Goal: Task Accomplishment & Management: Manage account settings

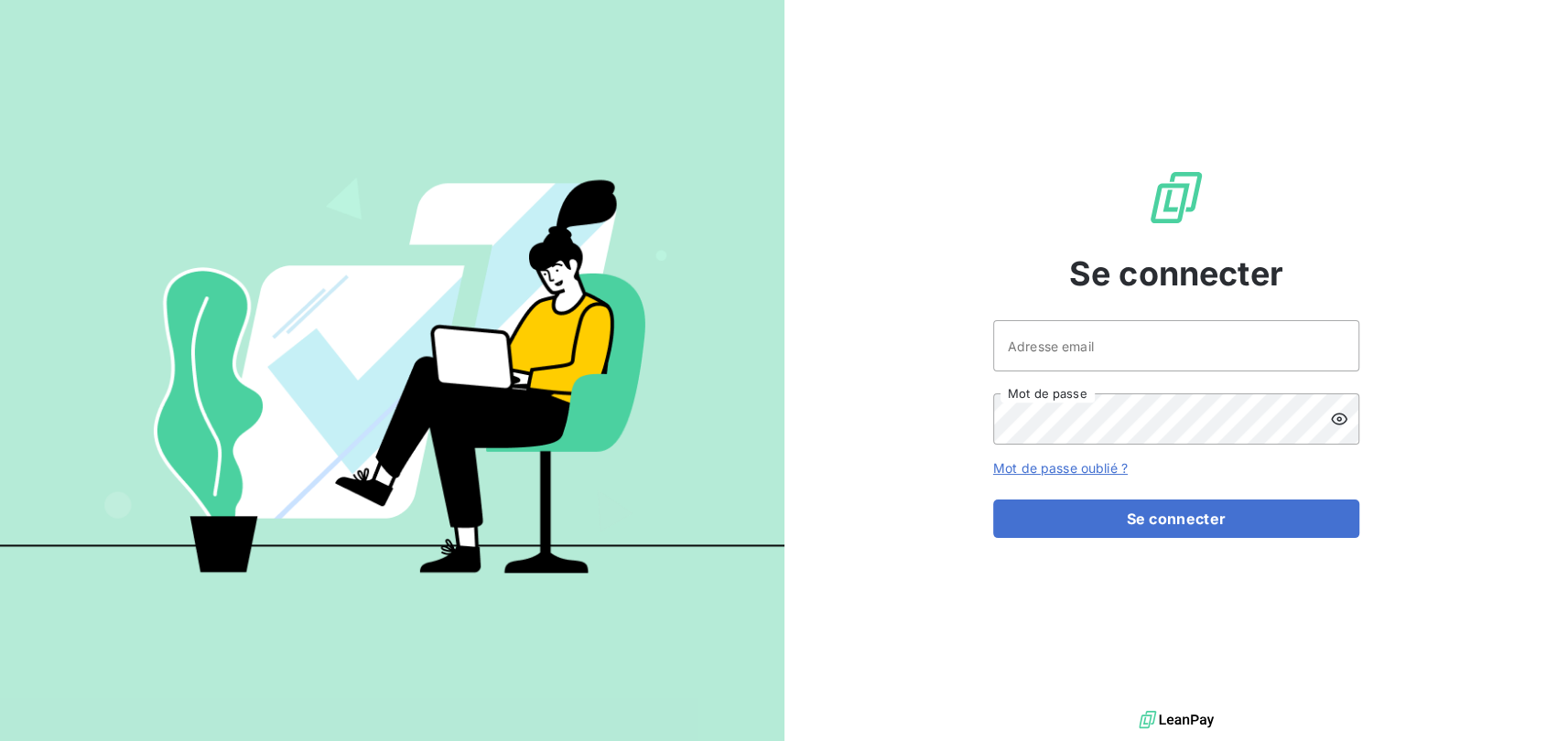
click at [1099, 309] on div "Se connecter Adresse email Mot de passe Mot de passe oublié ? Se connecter" at bounding box center [1176, 353] width 366 height 706
click at [1108, 339] on input "Adresse email" at bounding box center [1176, 346] width 366 height 52
type input "[PERSON_NAME][EMAIL_ADDRESS][DOMAIN_NAME]"
click at [993, 499] on button "Se connecter" at bounding box center [1176, 518] width 366 height 38
